Goal: Task Accomplishment & Management: Manage account settings

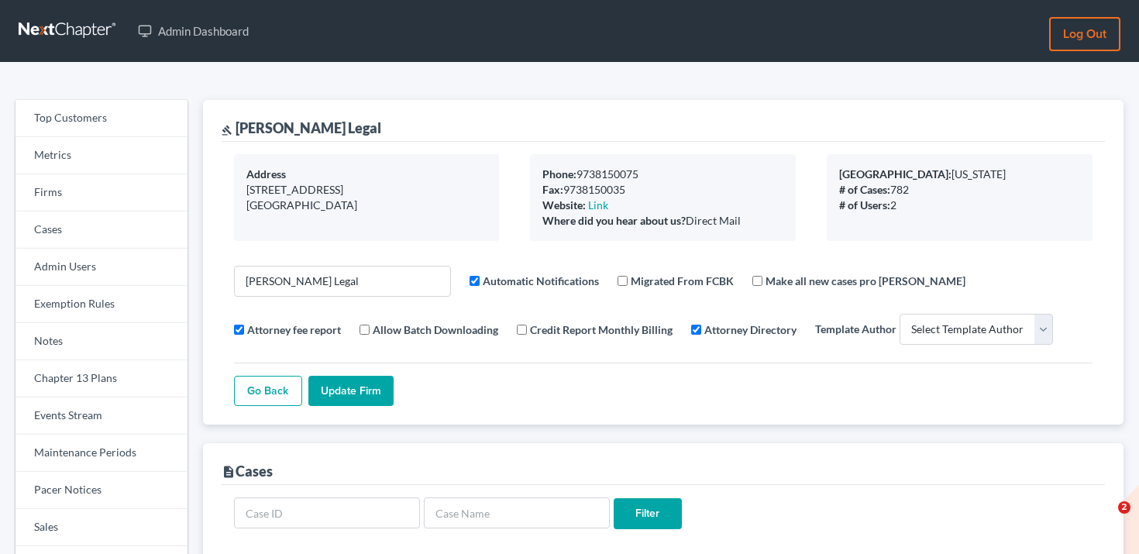
select select
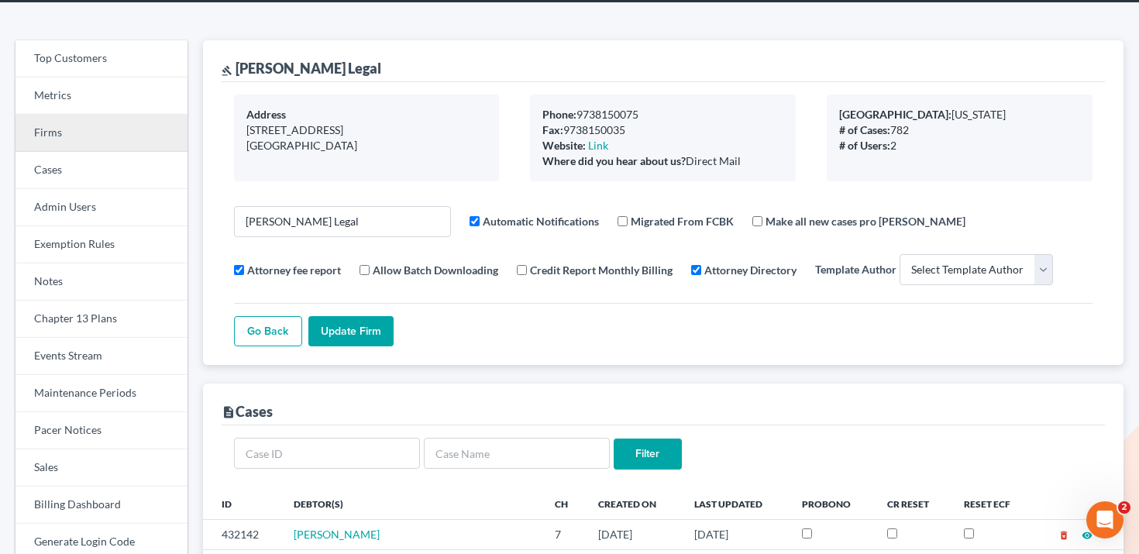
click at [80, 136] on link "Firms" at bounding box center [102, 133] width 172 height 37
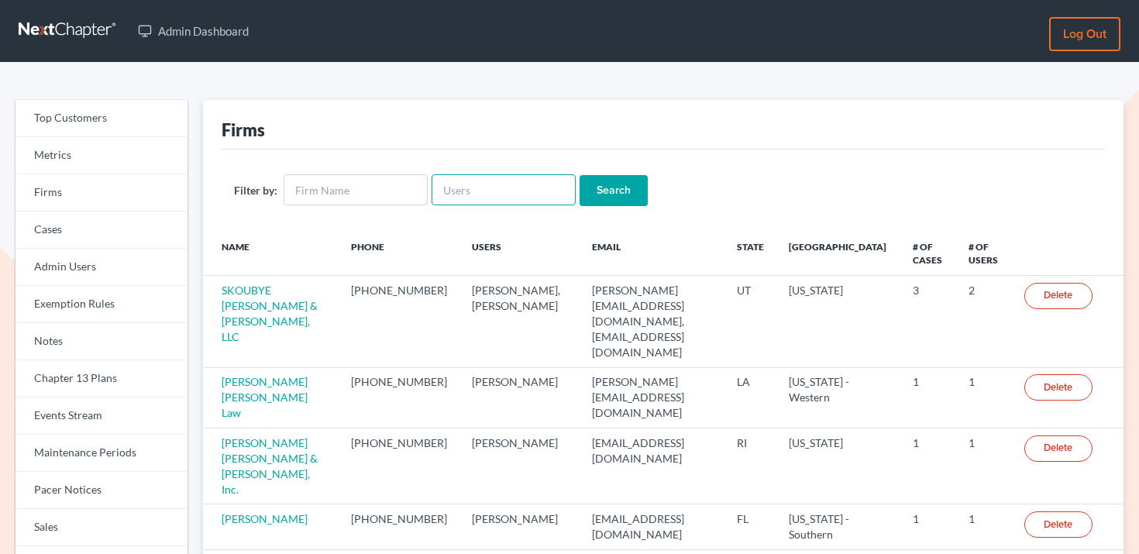
click at [477, 176] on input "text" at bounding box center [504, 189] width 144 height 31
paste input "[EMAIL_ADDRESS][DOMAIN_NAME]"
type input "[EMAIL_ADDRESS][DOMAIN_NAME]"
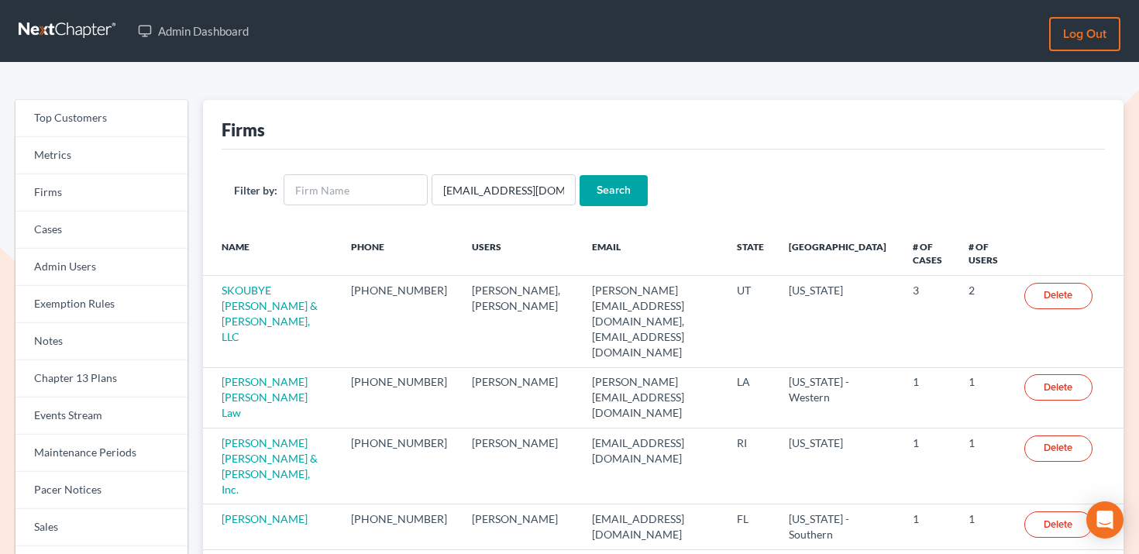
click at [615, 190] on input "Search" at bounding box center [614, 190] width 68 height 31
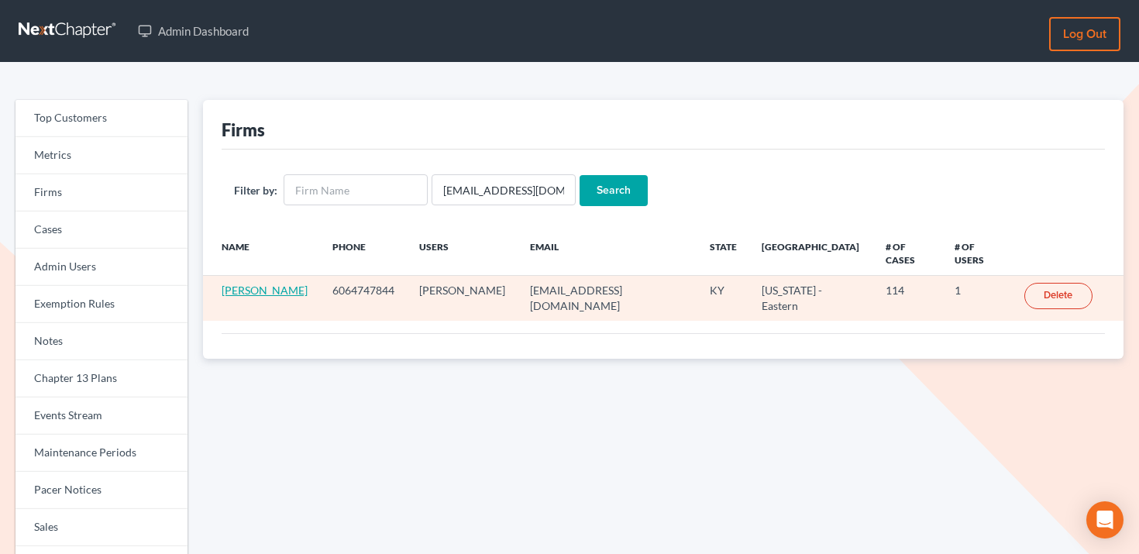
click at [254, 291] on link "MaLenda S. Haynes" at bounding box center [265, 290] width 86 height 13
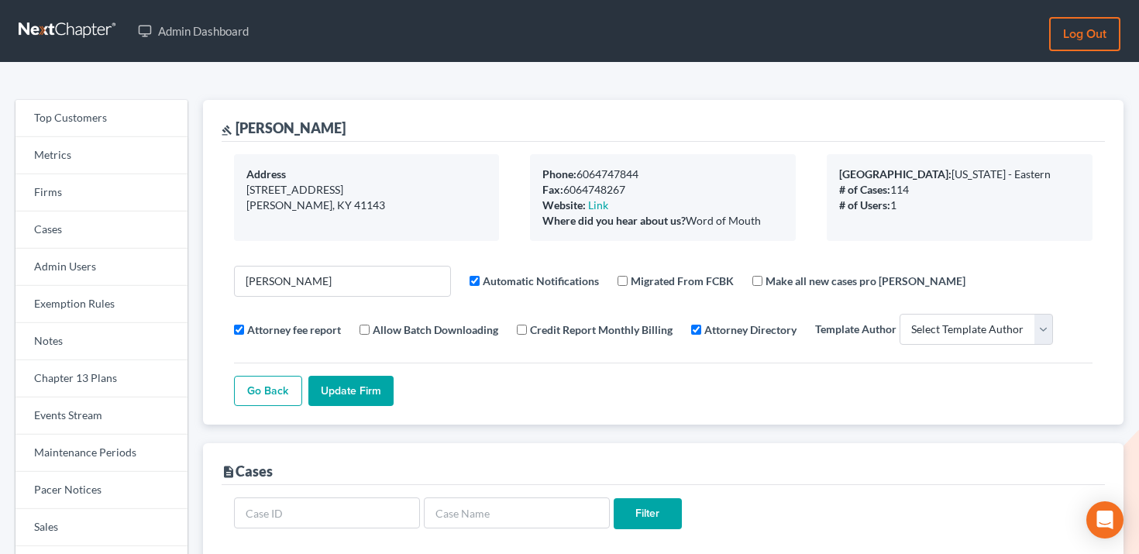
select select
drag, startPoint x: 237, startPoint y: 124, endPoint x: 375, endPoint y: 126, distance: 138.0
click at [375, 126] on div "gavel MaLenda S. Haynes" at bounding box center [664, 121] width 884 height 42
copy div "MaLenda S. Haynes"
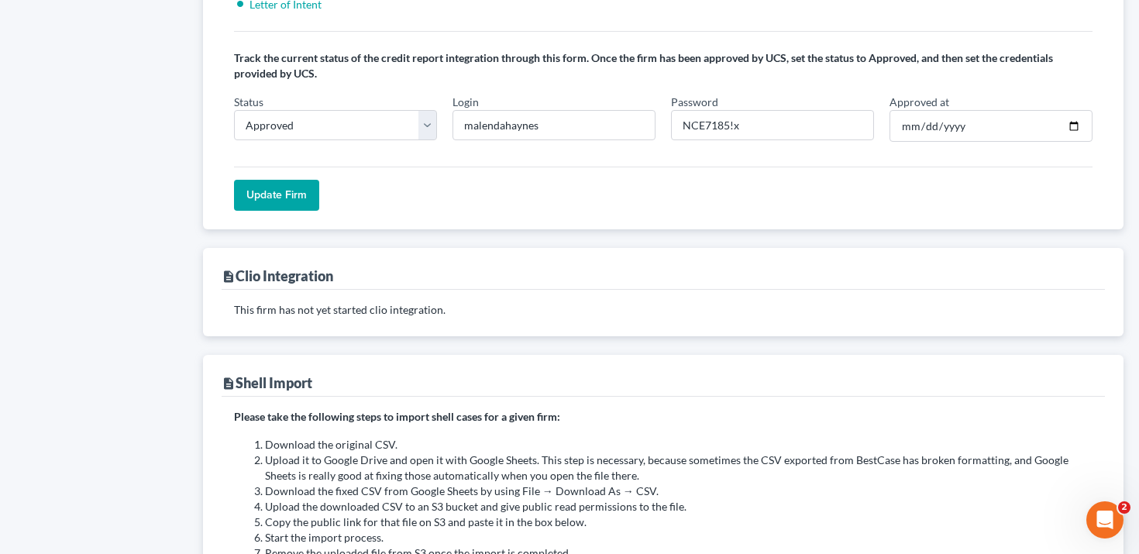
scroll to position [1357, 0]
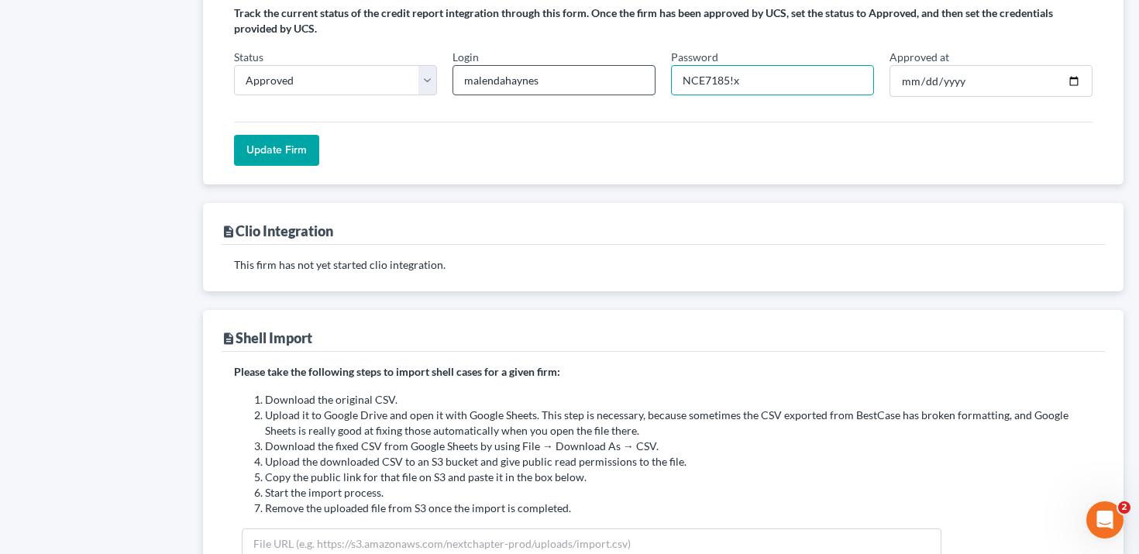
drag, startPoint x: 728, startPoint y: 82, endPoint x: 653, endPoint y: 81, distance: 75.2
click at [653, 81] on div "Status In Progress Not Approved Approved Retry Login malendahaynes Password NCE…" at bounding box center [663, 79] width 874 height 61
